Goal: Transaction & Acquisition: Purchase product/service

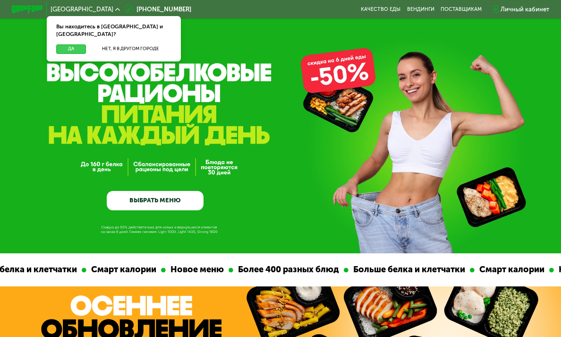
click at [77, 44] on button "Да" at bounding box center [71, 48] width 30 height 9
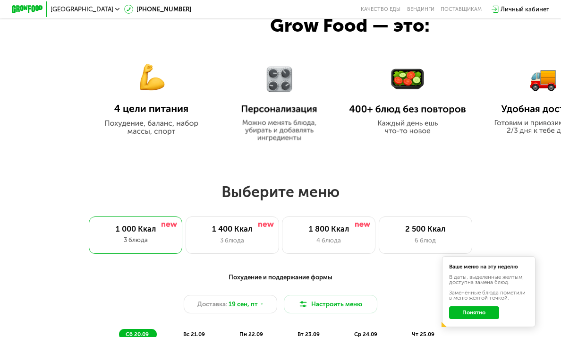
scroll to position [389, 0]
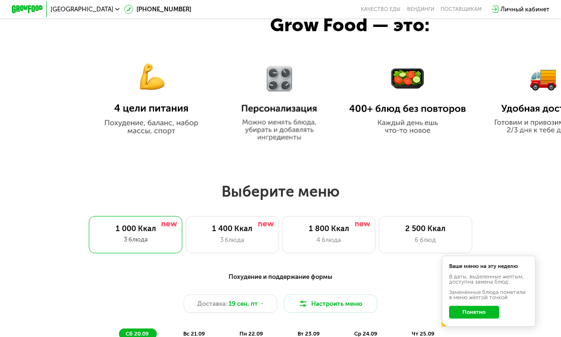
click at [475, 315] on button "Понятно" at bounding box center [474, 311] width 51 height 12
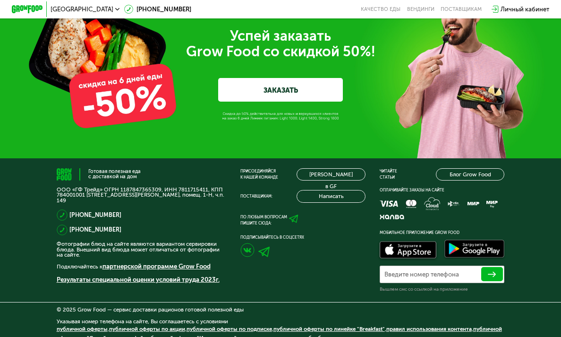
scroll to position [2501, 0]
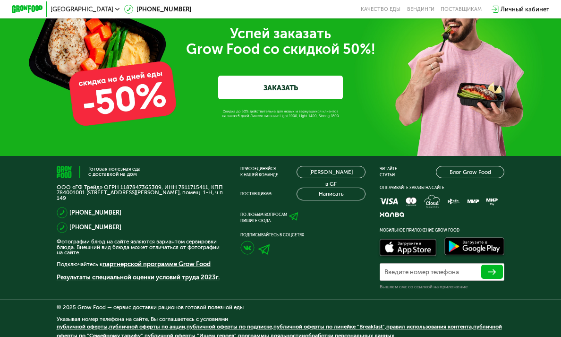
click at [276, 99] on link "ЗАКАЗАТЬ" at bounding box center [280, 88] width 125 height 24
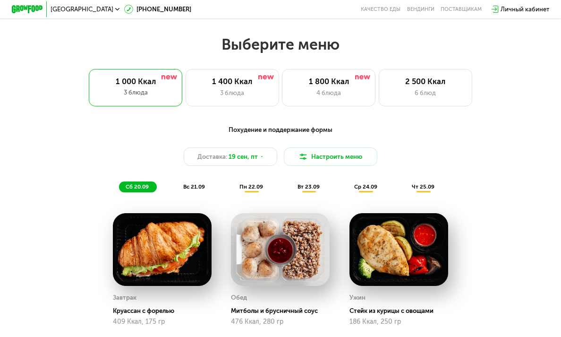
scroll to position [544, 0]
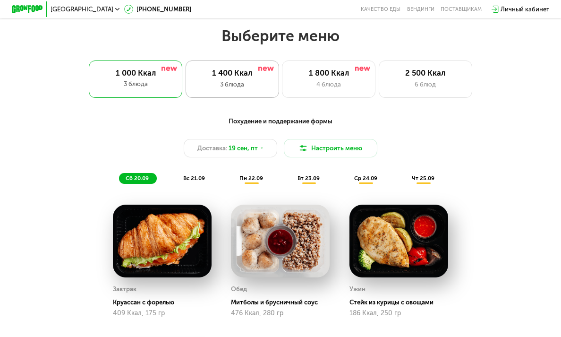
click at [236, 90] on div "1 400 Ккал 3 блюда" at bounding box center [232, 78] width 93 height 37
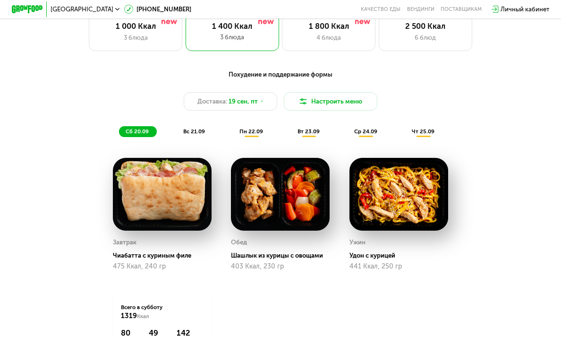
scroll to position [586, 0]
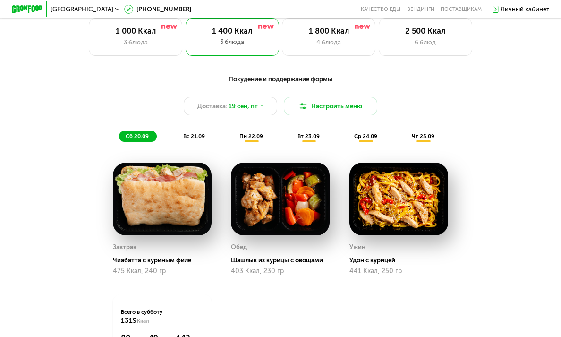
click at [251, 139] on span "пн 22.09" at bounding box center [251, 136] width 24 height 7
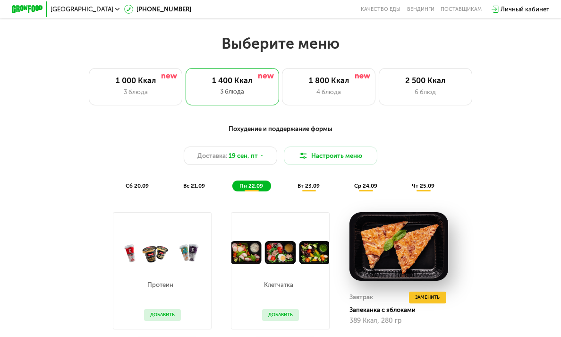
scroll to position [540, 0]
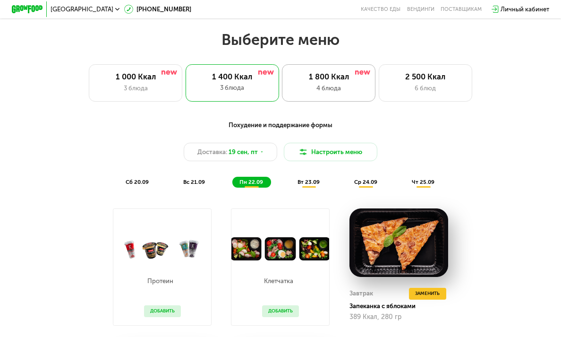
click at [317, 74] on div "1 800 Ккал" at bounding box center [328, 76] width 77 height 9
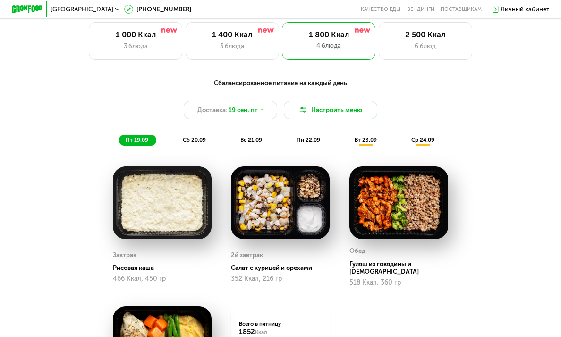
scroll to position [582, 0]
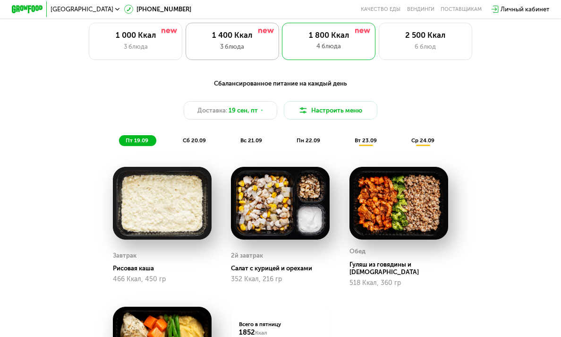
click at [249, 54] on div "1 400 Ккал 3 блюда" at bounding box center [232, 41] width 93 height 37
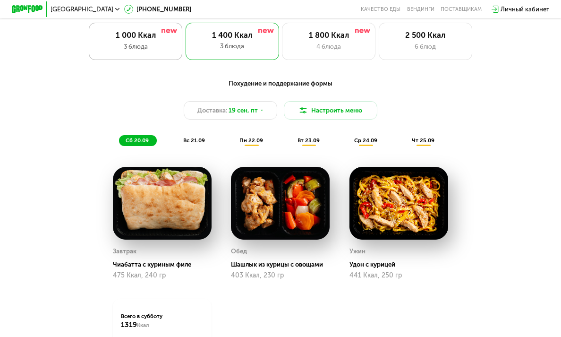
click at [127, 39] on div "1 000 Ккал" at bounding box center [135, 35] width 77 height 9
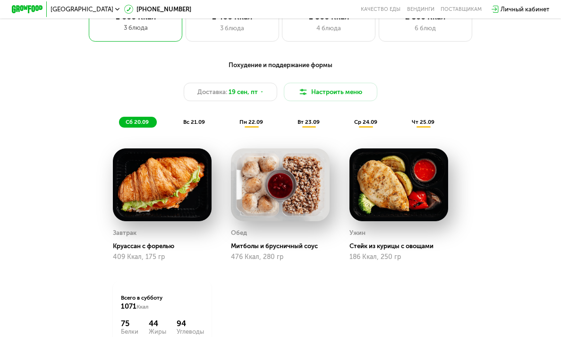
scroll to position [584, 0]
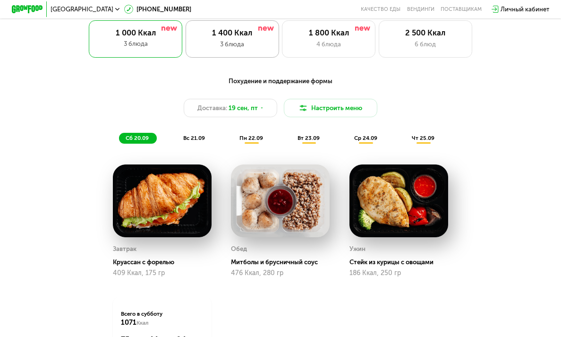
click at [239, 35] on div "1 400 Ккал" at bounding box center [232, 32] width 77 height 9
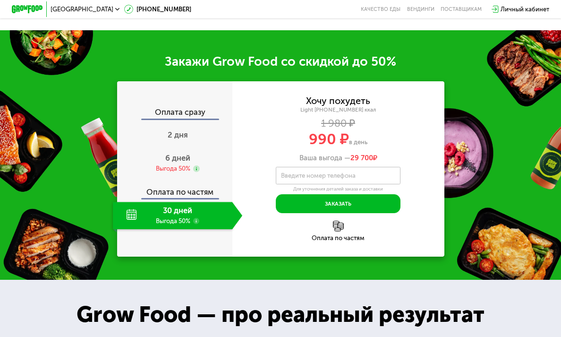
scroll to position [978, 0]
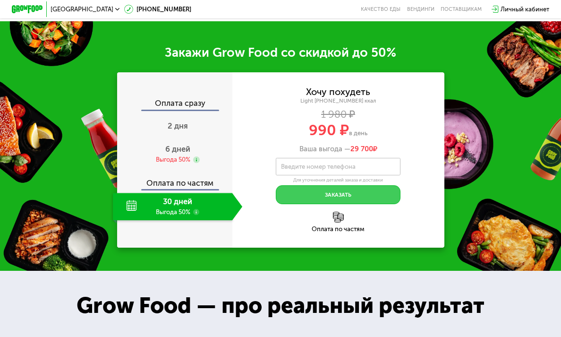
click at [317, 194] on button "Заказать" at bounding box center [338, 194] width 125 height 19
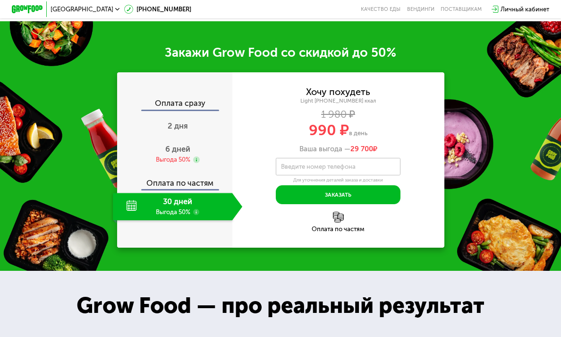
click at [301, 167] on label "Введите номер телефона" at bounding box center [318, 166] width 75 height 4
click at [301, 167] on input "Введите номер телефона" at bounding box center [338, 166] width 125 height 17
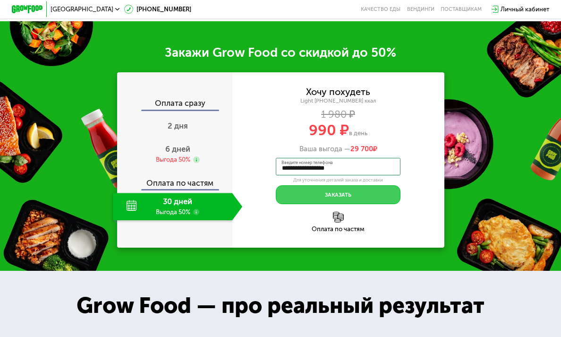
click at [355, 197] on button "Заказать" at bounding box center [338, 194] width 125 height 19
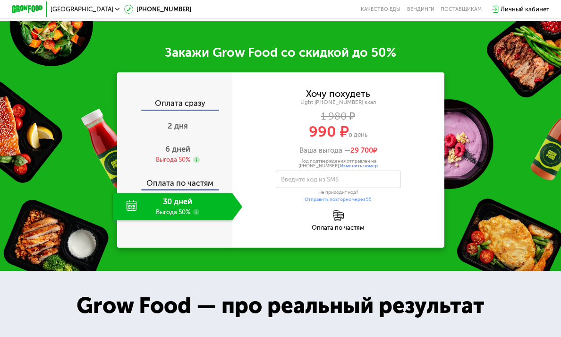
click at [348, 164] on span "Изменить номер" at bounding box center [359, 166] width 38 height 6
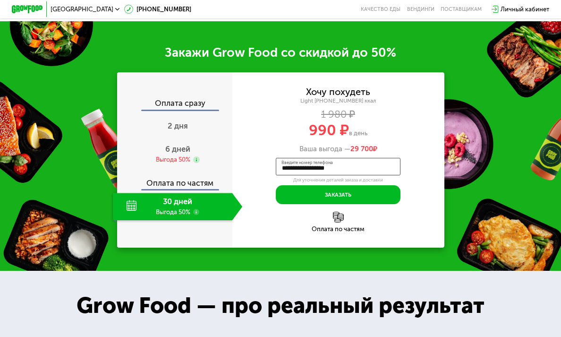
click at [349, 168] on input "**********" at bounding box center [338, 166] width 125 height 17
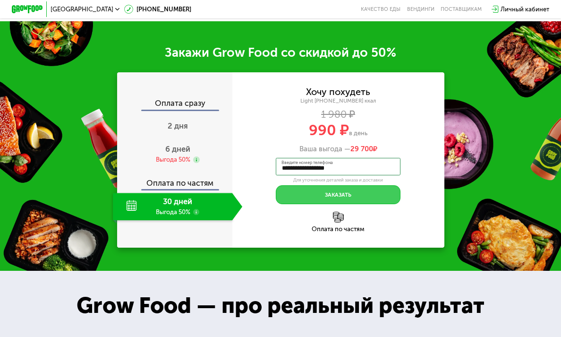
type input "**********"
click at [340, 197] on button "Заказать" at bounding box center [338, 194] width 125 height 19
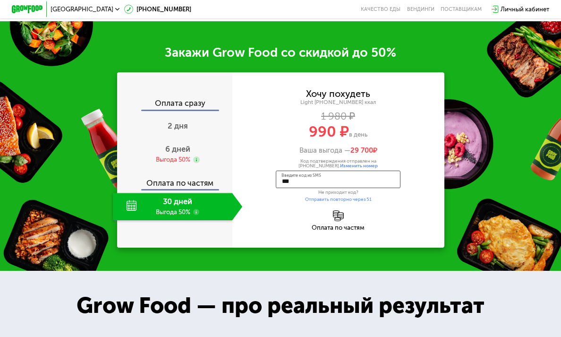
type input "****"
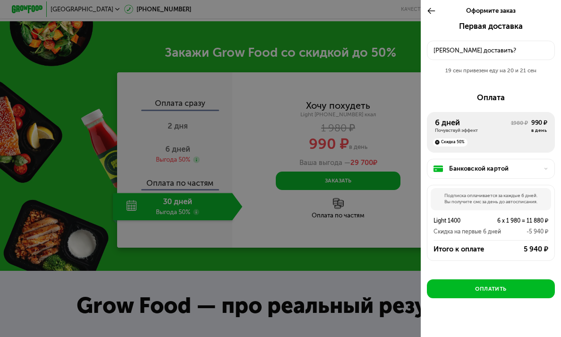
click at [498, 52] on div "[PERSON_NAME] доставить?" at bounding box center [490, 50] width 114 height 9
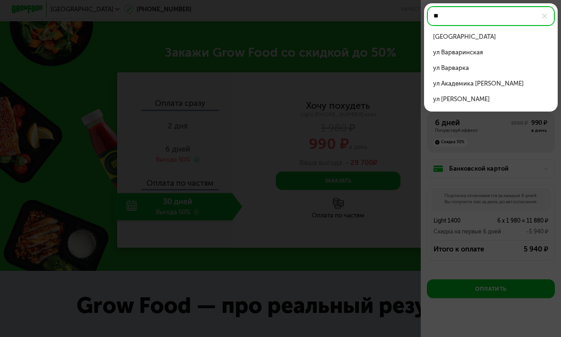
type input "*"
click at [486, 33] on div "[GEOGRAPHIC_DATA]" at bounding box center [490, 36] width 115 height 9
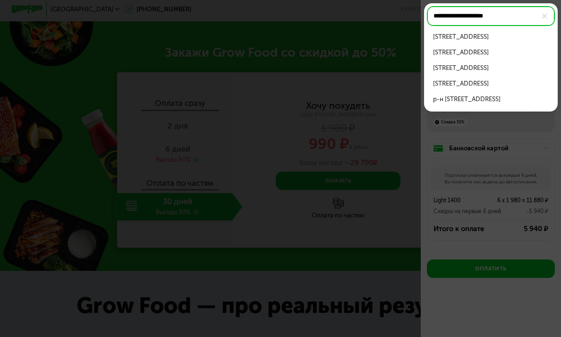
click at [486, 42] on div "[STREET_ADDRESS]" at bounding box center [490, 36] width 115 height 9
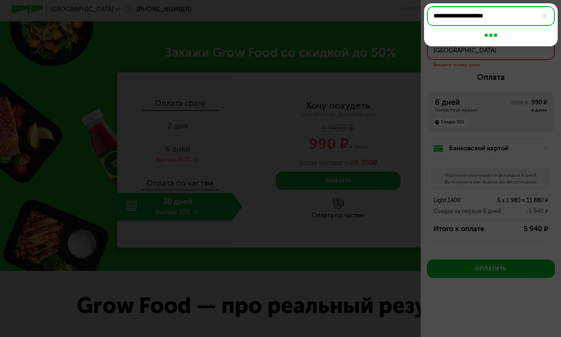
type input "**********"
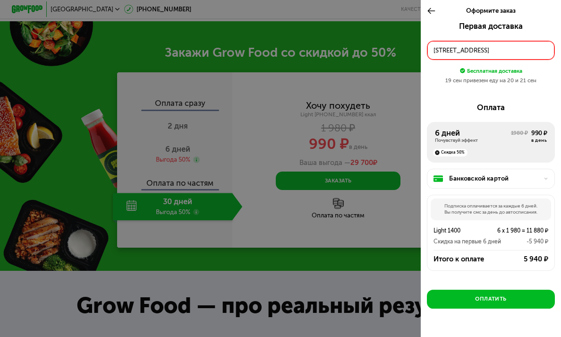
scroll to position [15, 0]
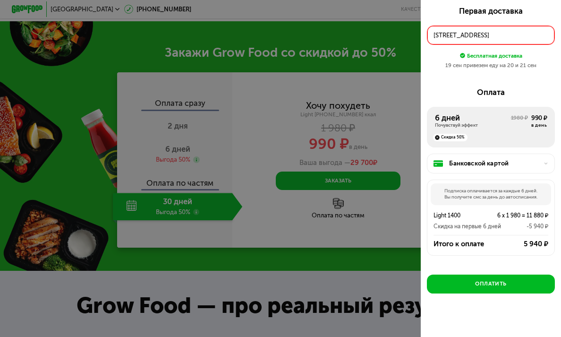
click at [462, 163] on div "Банковской картой" at bounding box center [493, 163] width 89 height 9
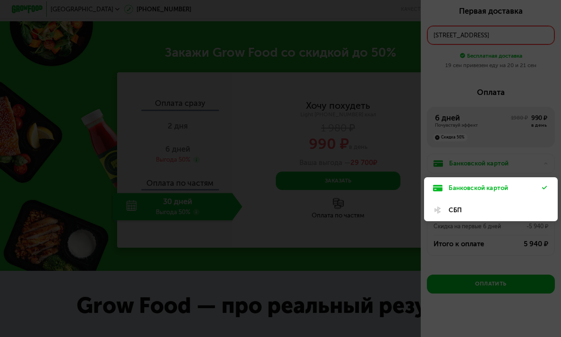
click at [475, 205] on div "СБП" at bounding box center [495, 209] width 93 height 9
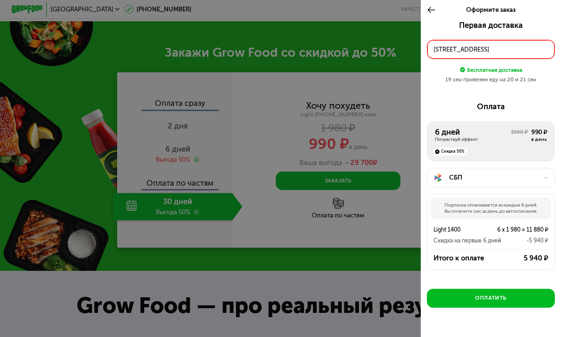
scroll to position [0, 0]
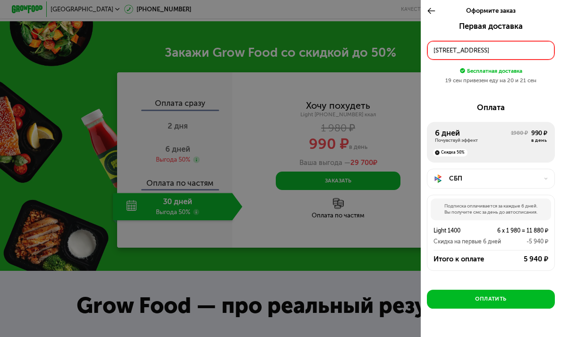
click at [431, 11] on icon at bounding box center [431, 10] width 9 height 9
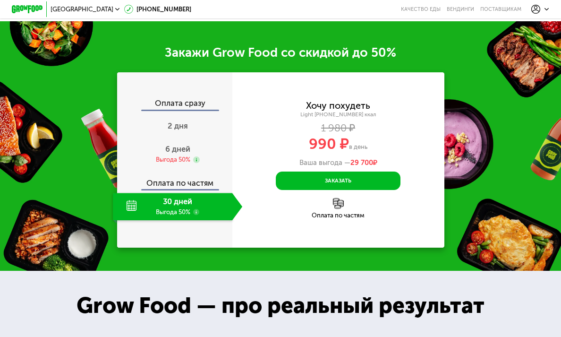
click at [341, 215] on div "Оплата по частям" at bounding box center [338, 215] width 212 height 6
click at [179, 184] on div "Оплата по частям" at bounding box center [175, 180] width 115 height 18
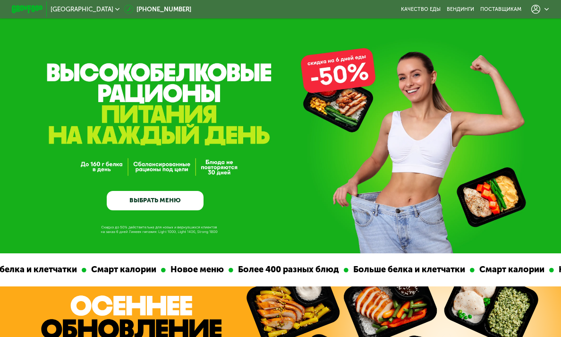
click at [162, 208] on link "ВЫБРАТЬ МЕНЮ" at bounding box center [155, 200] width 97 height 19
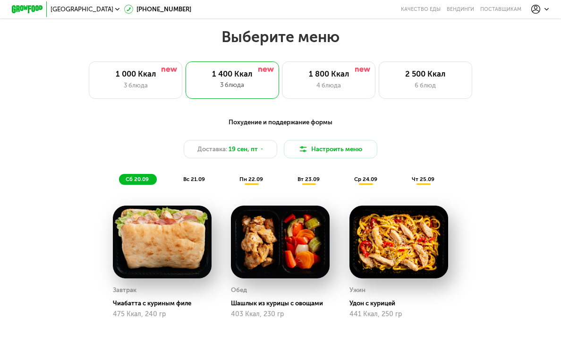
scroll to position [551, 0]
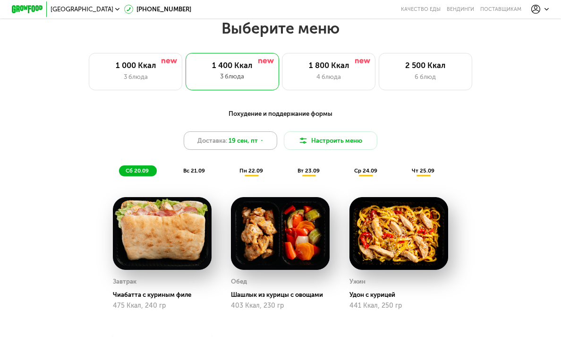
click at [259, 142] on div "Доставка: [DATE]" at bounding box center [230, 140] width 93 height 19
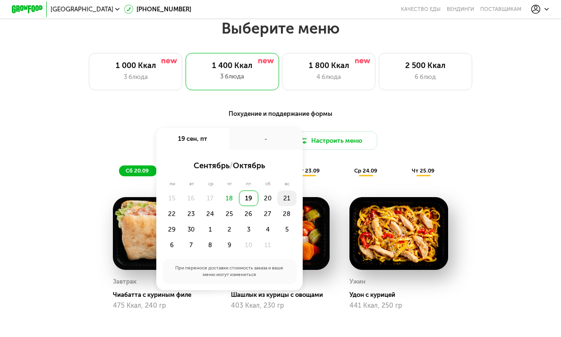
click at [288, 197] on div "21" at bounding box center [286, 198] width 19 height 16
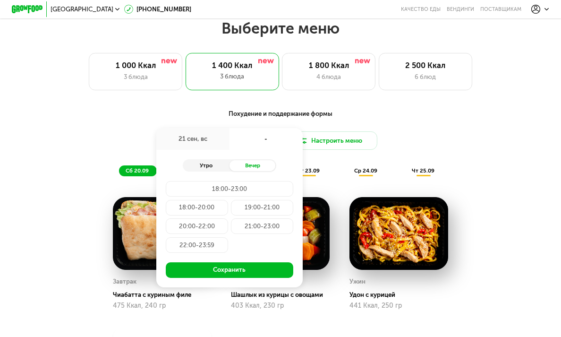
click at [212, 166] on div "Утро" at bounding box center [206, 165] width 47 height 11
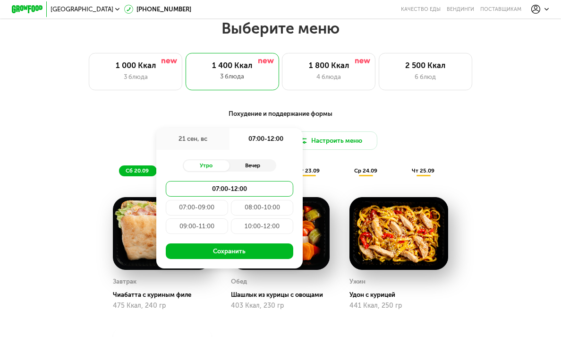
click at [259, 164] on div "Вечер" at bounding box center [252, 165] width 47 height 11
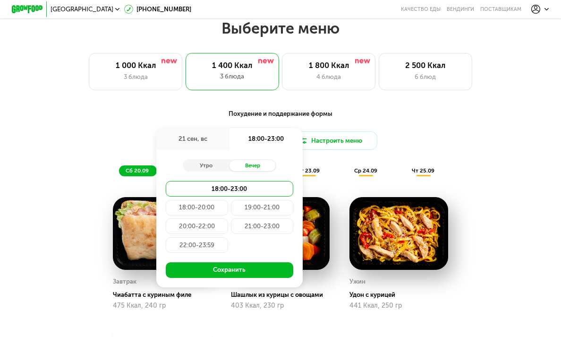
click at [188, 209] on div "18:00-20:00" at bounding box center [197, 208] width 62 height 16
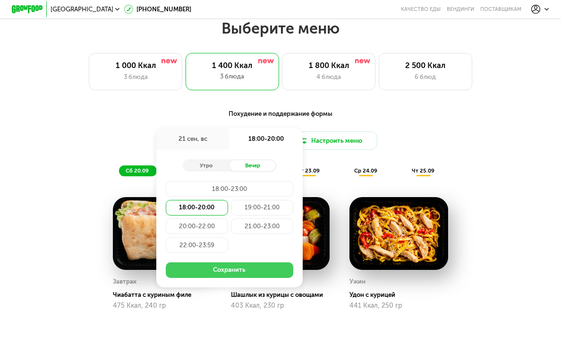
click at [249, 269] on button "Сохранить" at bounding box center [230, 270] width 128 height 16
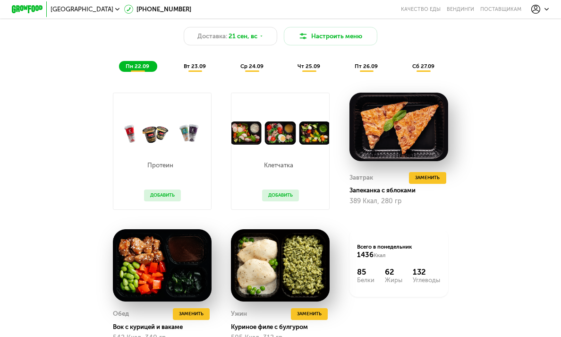
scroll to position [658, 0]
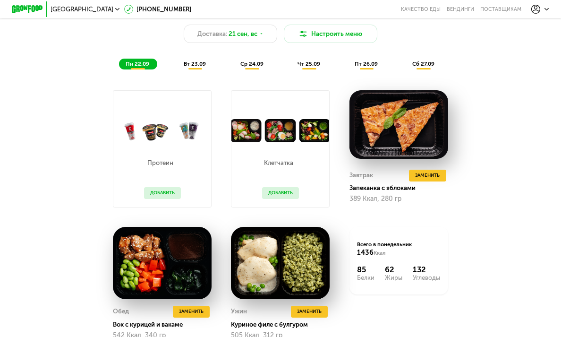
click at [193, 64] on span "вт 23.09" at bounding box center [195, 63] width 22 height 7
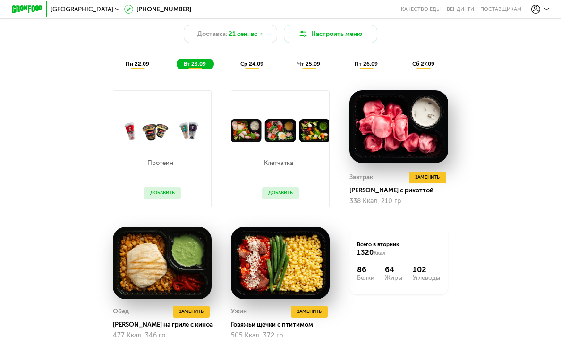
click at [136, 64] on span "пн 22.09" at bounding box center [138, 63] width 24 height 7
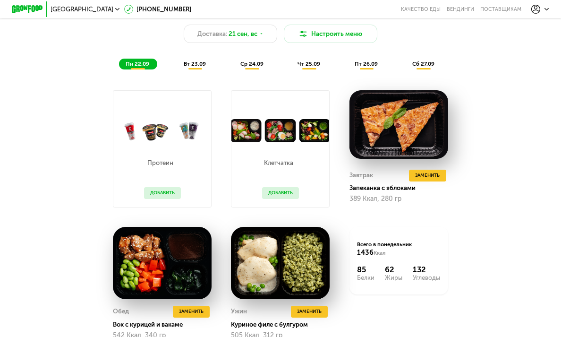
click at [163, 195] on button "Добавить" at bounding box center [162, 193] width 37 height 12
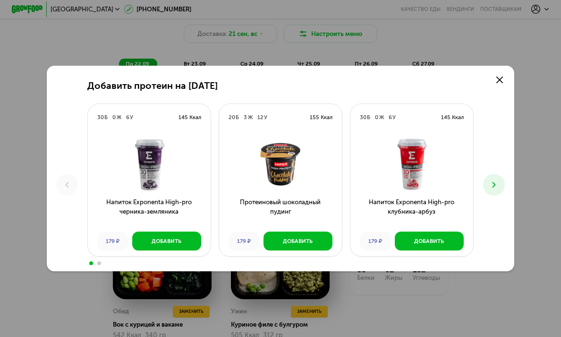
click at [493, 181] on icon at bounding box center [493, 184] width 9 height 9
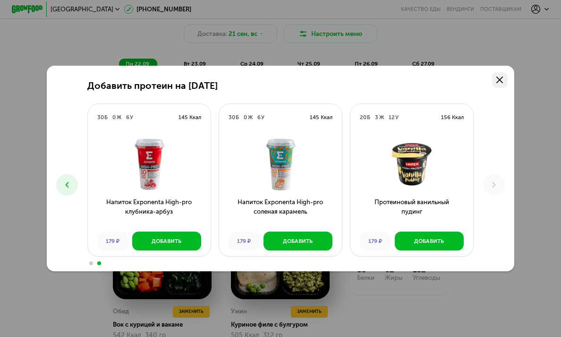
click at [500, 78] on icon at bounding box center [499, 79] width 7 height 7
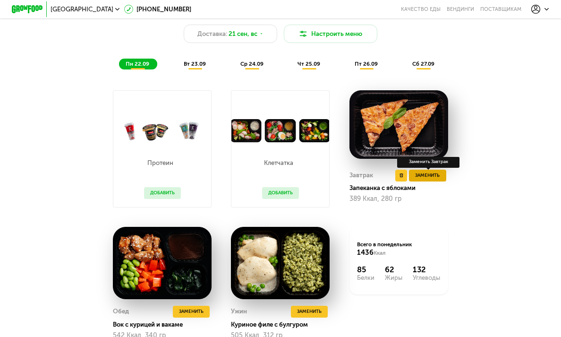
click at [421, 177] on span "Заменить" at bounding box center [427, 175] width 25 height 8
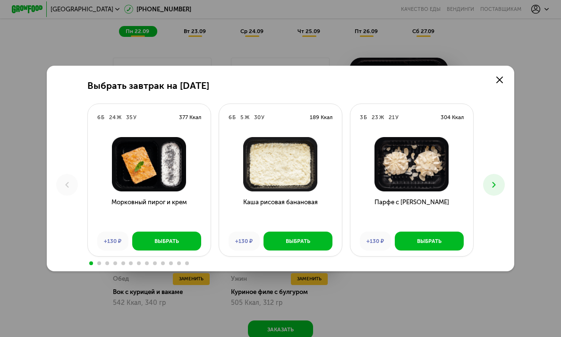
scroll to position [696, 0]
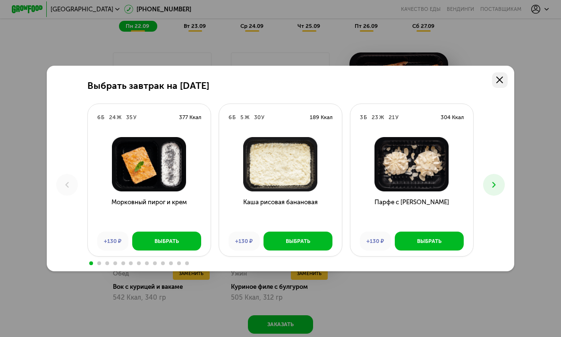
click at [502, 80] on icon at bounding box center [499, 79] width 7 height 7
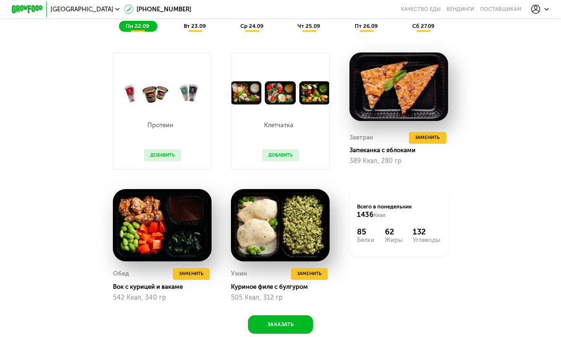
click at [194, 25] on span "вт 23.09" at bounding box center [195, 26] width 22 height 7
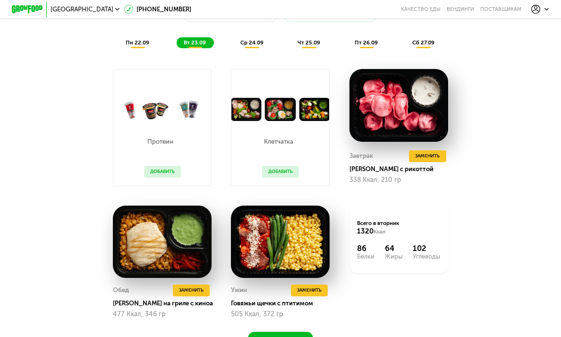
scroll to position [678, 0]
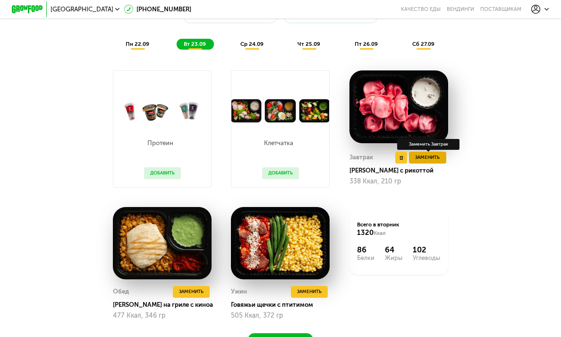
click at [426, 160] on span "Заменить" at bounding box center [427, 157] width 25 height 8
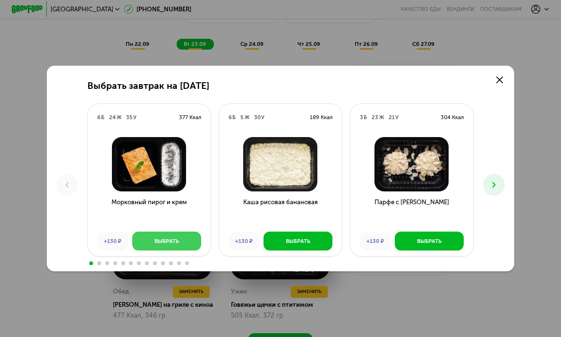
click at [172, 236] on button "Выбрать" at bounding box center [166, 240] width 69 height 19
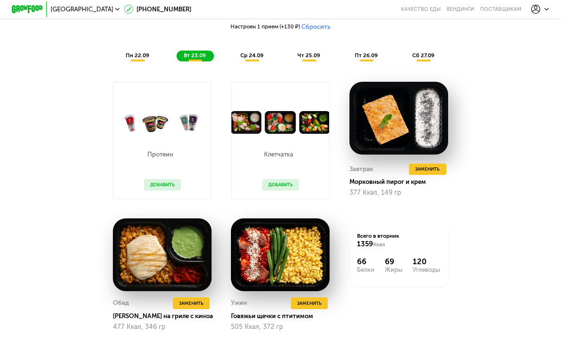
scroll to position [682, 0]
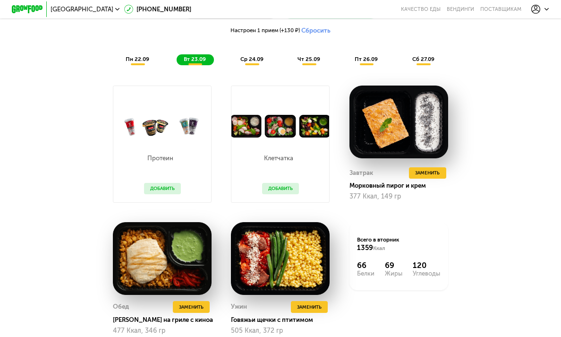
click at [250, 59] on span "ср 24.09" at bounding box center [251, 59] width 23 height 7
